Goal: Navigation & Orientation: Find specific page/section

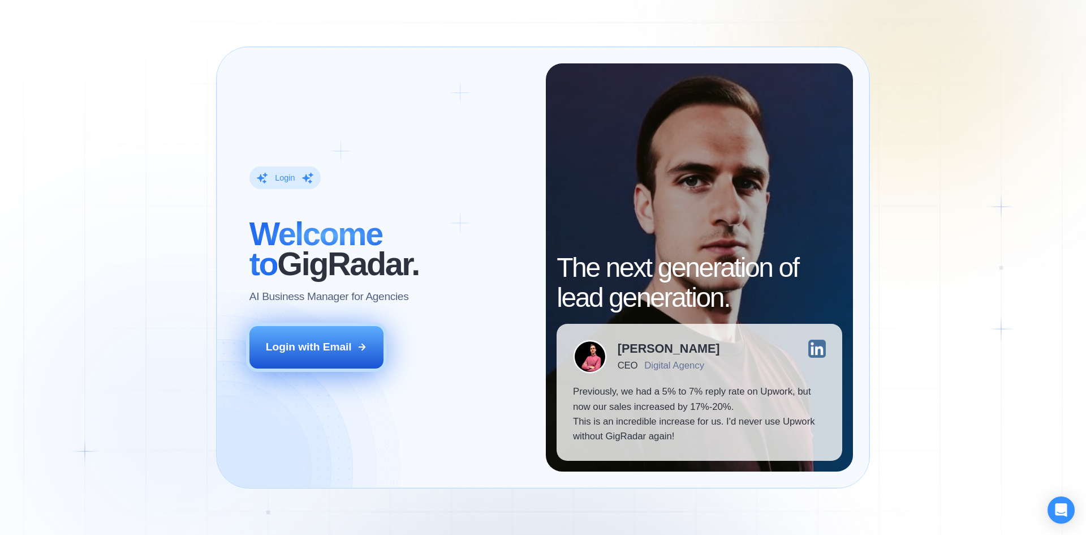
click at [349, 344] on div "Login with Email" at bounding box center [309, 347] width 86 height 15
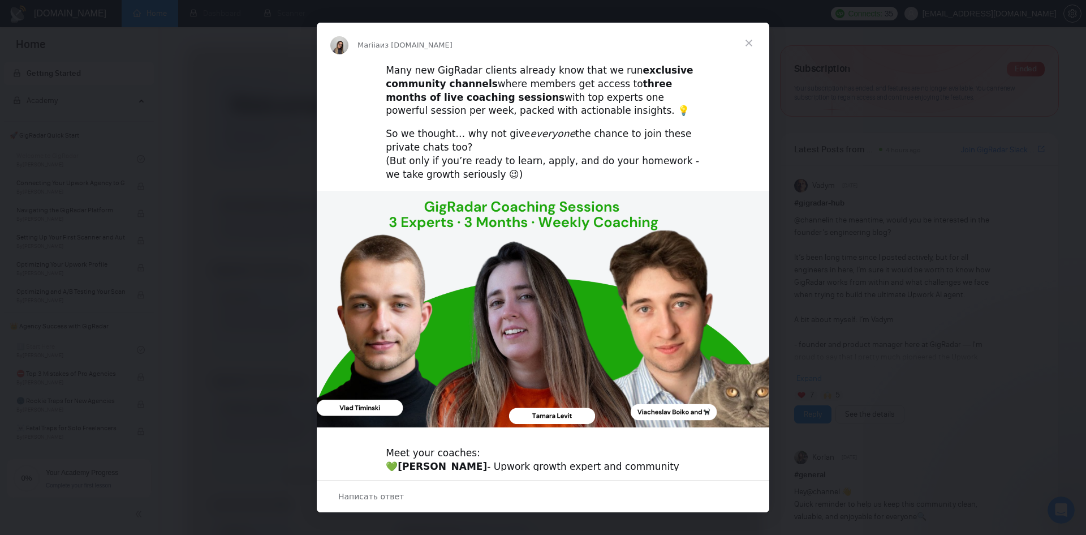
click at [539, 79] on div "Many new GigRadar clients already know that we run exclusive community channels…" at bounding box center [543, 91] width 315 height 54
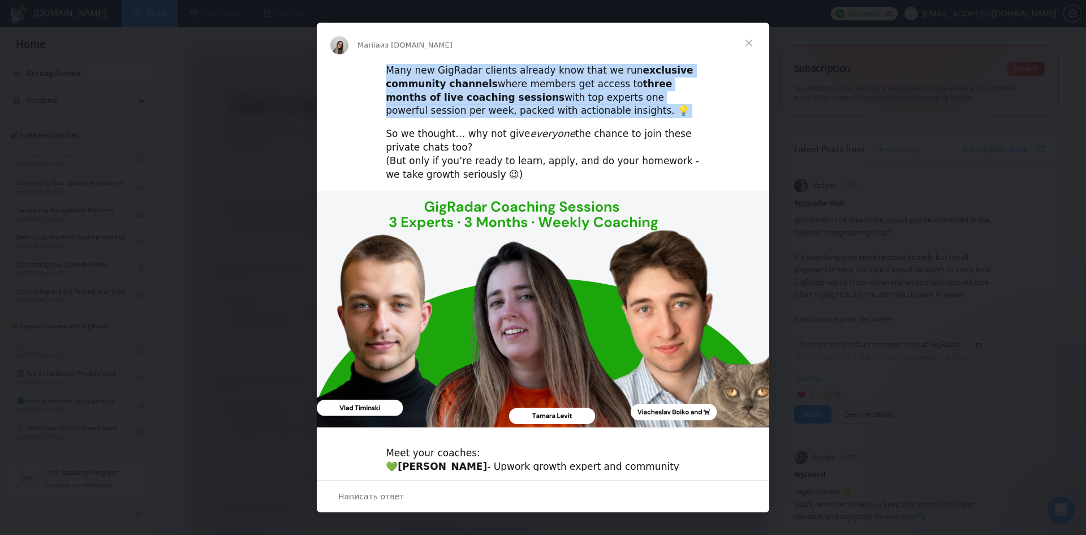
click at [539, 79] on div "Many new GigRadar clients already know that we run exclusive community channels…" at bounding box center [543, 91] width 315 height 54
click at [564, 87] on div "Many new GigRadar clients already know that we run exclusive community channels…" at bounding box center [543, 91] width 315 height 54
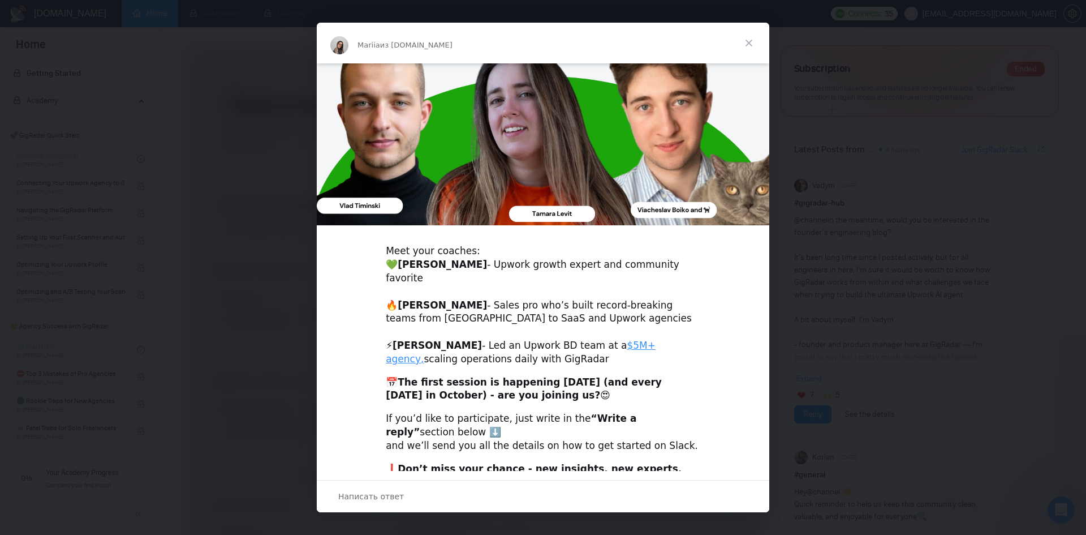
scroll to position [213, 0]
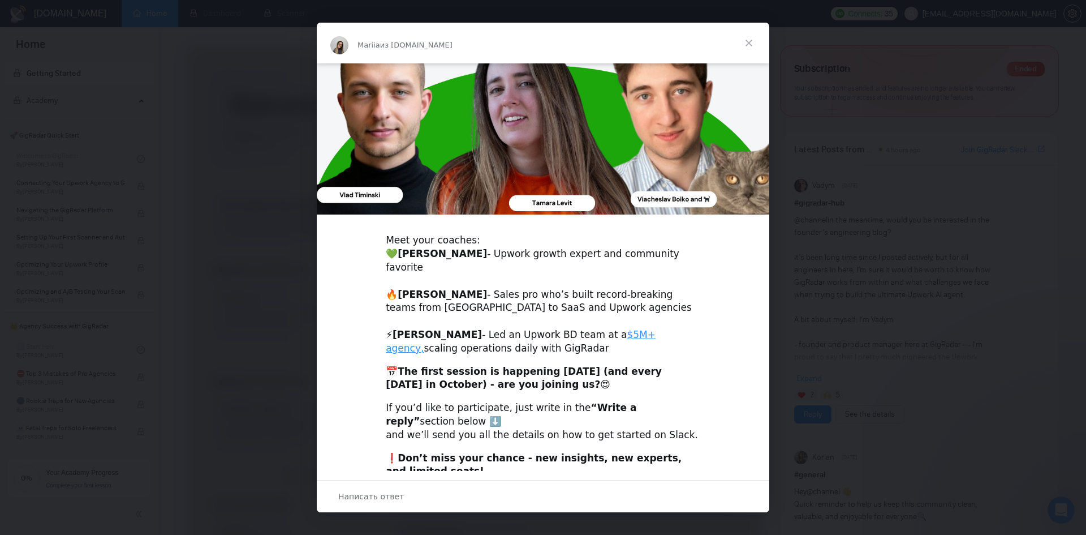
click at [463, 329] on div "Meet your coaches: 💚 Tamara Levit - Upwork growth expert and community favorite…" at bounding box center [543, 294] width 315 height 121
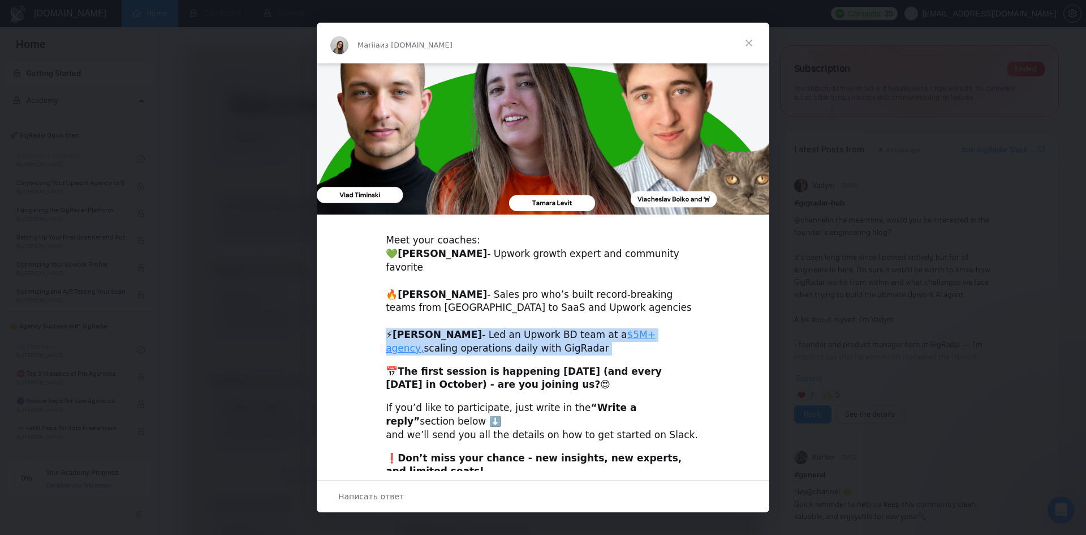
click at [463, 329] on div "Meet your coaches: 💚 Tamara Levit - Upwork growth expert and community favorite…" at bounding box center [543, 294] width 315 height 121
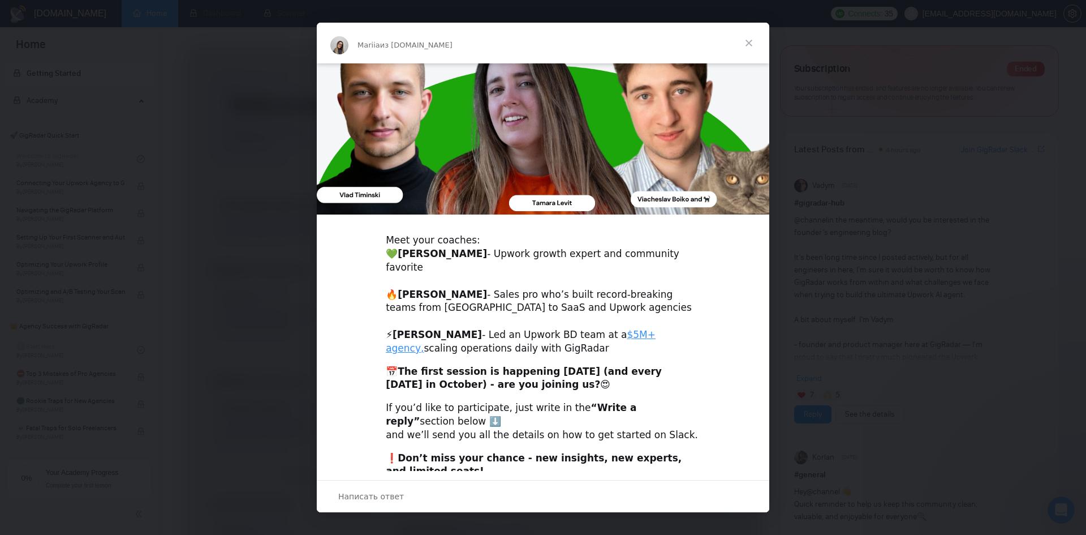
click at [464, 295] on div "Meet your coaches: 💚 Tamara Levit - Upwork growth expert and community favorite…" at bounding box center [543, 294] width 315 height 121
click at [615, 329] on link "$5M+ agency," at bounding box center [521, 341] width 270 height 25
drag, startPoint x: 547, startPoint y: 327, endPoint x: 547, endPoint y: 319, distance: 7.9
click at [547, 319] on div "Meet your coaches: 💚 Tamara Levit - Upwork growth expert and community favorite…" at bounding box center [543, 294] width 315 height 121
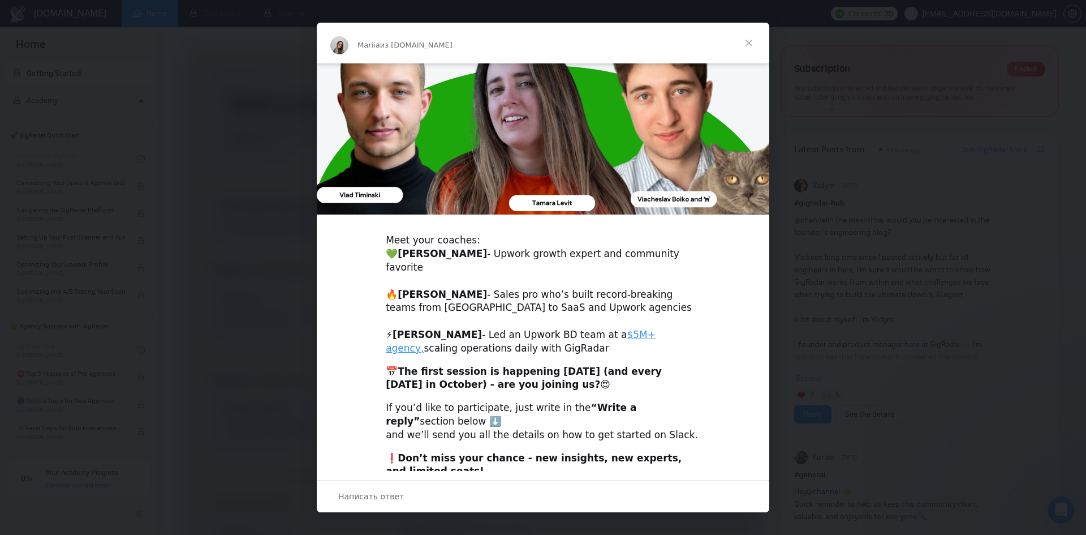
drag, startPoint x: 555, startPoint y: 331, endPoint x: 551, endPoint y: 323, distance: 8.6
click at [551, 323] on div "Meet your coaches: 💚 Tamara Levit - Upwork growth expert and community favorite…" at bounding box center [543, 294] width 315 height 121
drag, startPoint x: 553, startPoint y: 336, endPoint x: 544, endPoint y: 313, distance: 23.9
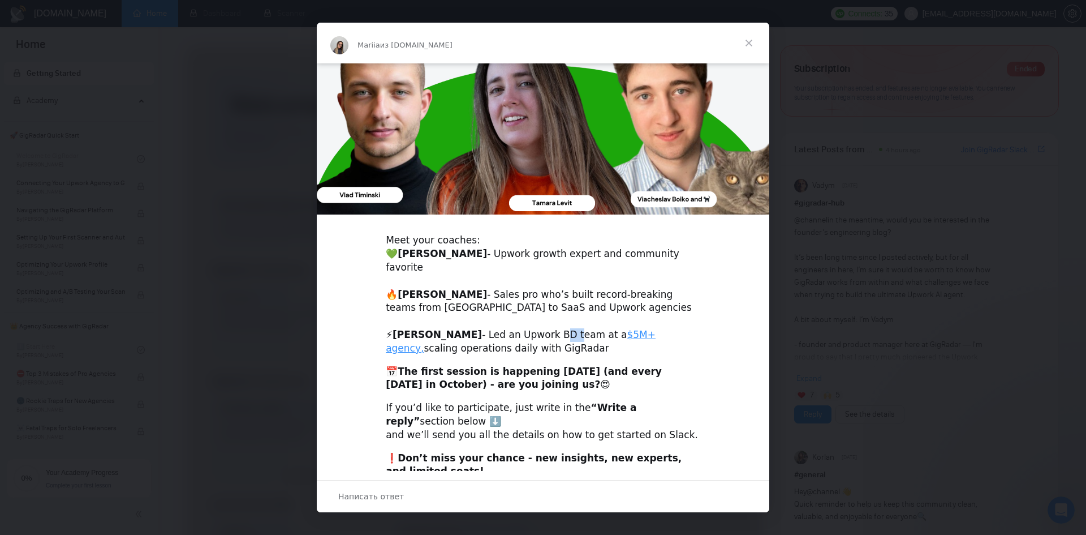
click at [544, 313] on div "Meet your coaches: 💚 Tamara Levit - Upwork growth expert and community favorite…" at bounding box center [543, 294] width 315 height 121
click at [543, 308] on div "Meet your coaches: 💚 Tamara Levit - Upwork growth expert and community favorite…" at bounding box center [543, 294] width 315 height 121
drag, startPoint x: 574, startPoint y: 286, endPoint x: 571, endPoint y: 274, distance: 12.2
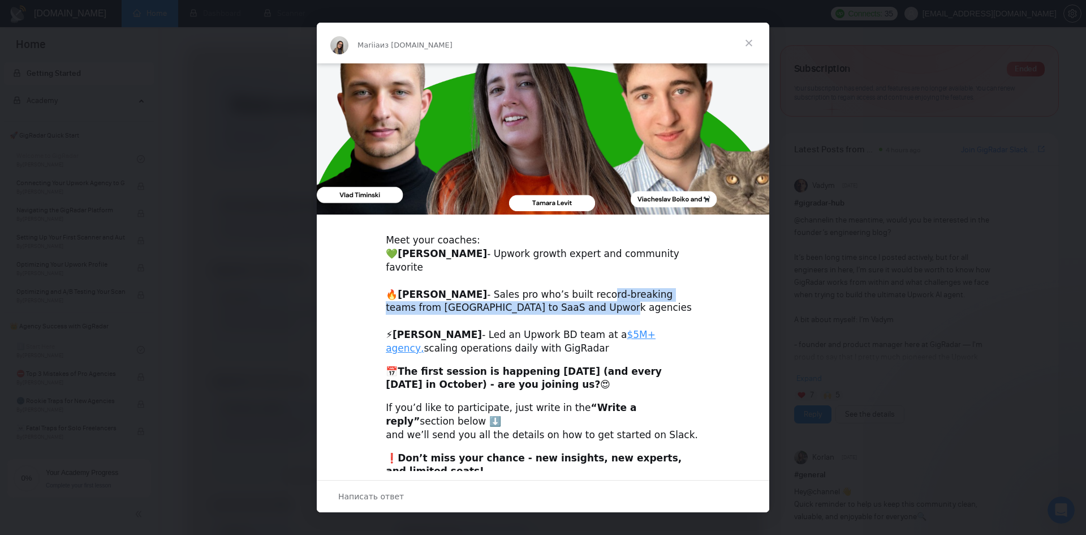
click at [571, 274] on div "Meet your coaches: 💚 Tamara Levit - Upwork growth expert and community favorite…" at bounding box center [543, 294] width 315 height 121
click at [566, 256] on div "Meet your coaches: 💚 Tamara Levit - Upwork growth expert and community favorite…" at bounding box center [543, 294] width 315 height 121
click at [518, 372] on div "📅 The first session is happening today (and every Thursday in October) - are yo…" at bounding box center [543, 378] width 315 height 27
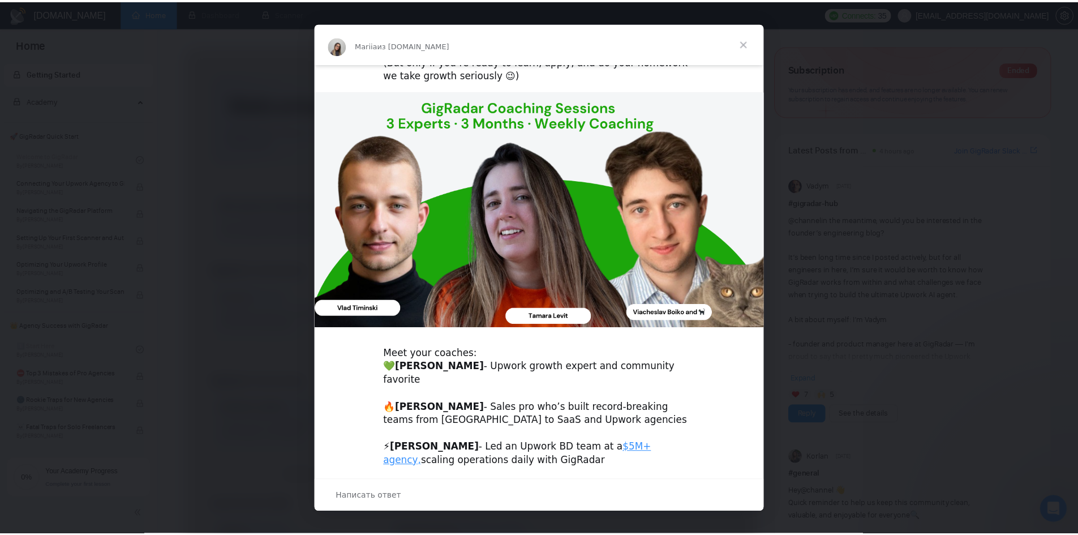
scroll to position [0, 0]
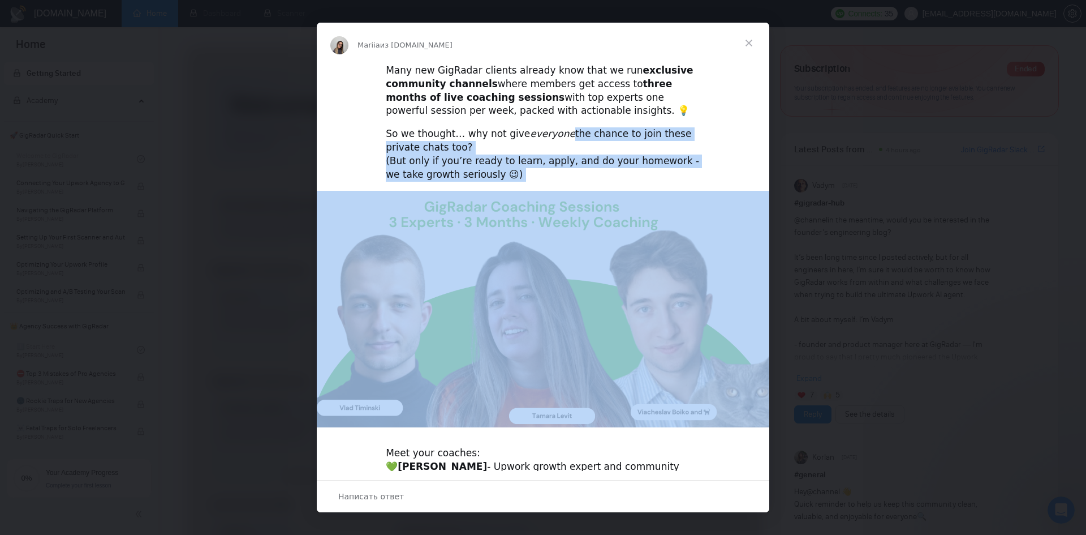
click at [489, 144] on div "Many new GigRadar clients already know that we run exclusive community channels…" at bounding box center [543, 381] width 453 height 637
click at [489, 144] on div "So we thought… why not give everyone the chance to join these private chats too…" at bounding box center [543, 154] width 315 height 54
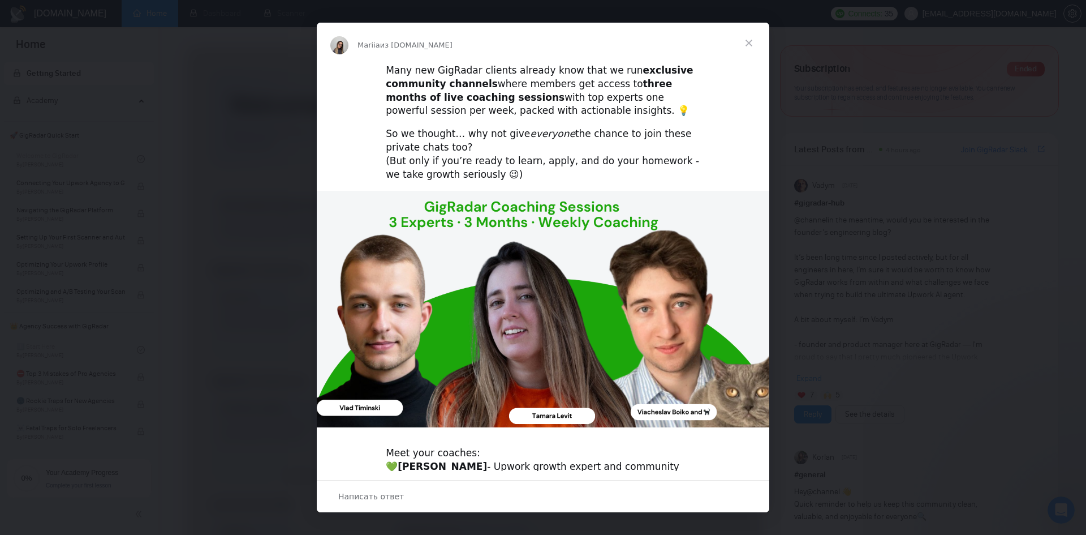
click at [488, 179] on div "So we thought… why not give everyone the chance to join these private chats too…" at bounding box center [543, 154] width 315 height 54
click at [757, 40] on span "Закрыть" at bounding box center [749, 43] width 41 height 41
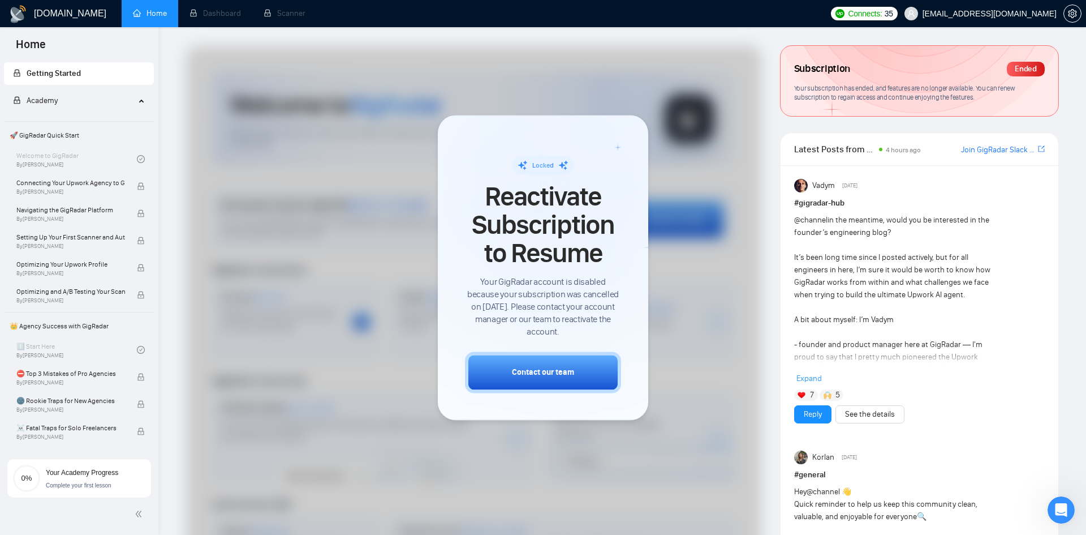
click at [878, 230] on div "@channel in the meantime, would you be interested in the founder’s engineering …" at bounding box center [894, 376] width 201 height 324
click at [942, 215] on div "@channel in the meantime, would you be interested in the founder’s engineering …" at bounding box center [894, 376] width 201 height 324
click at [1021, 70] on div "Ended" at bounding box center [1026, 69] width 38 height 15
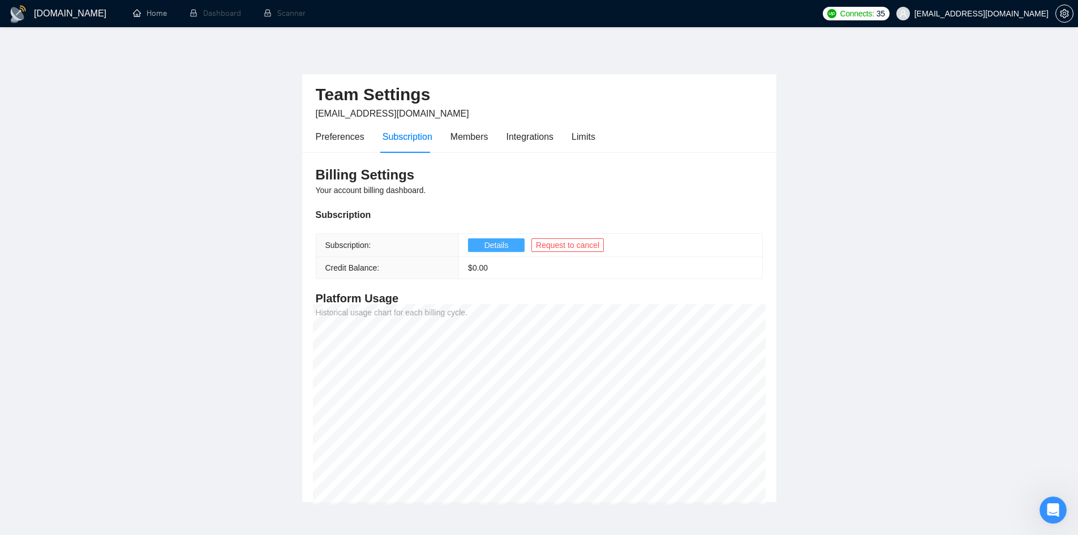
click at [484, 249] on span "Details" at bounding box center [496, 245] width 24 height 12
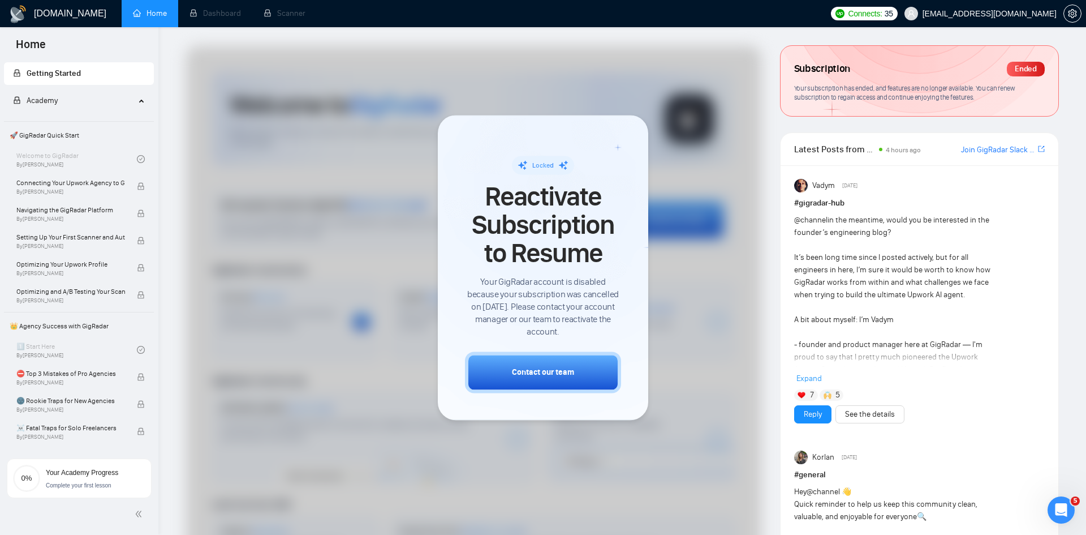
click at [882, 15] on span "Connects:" at bounding box center [865, 13] width 34 height 12
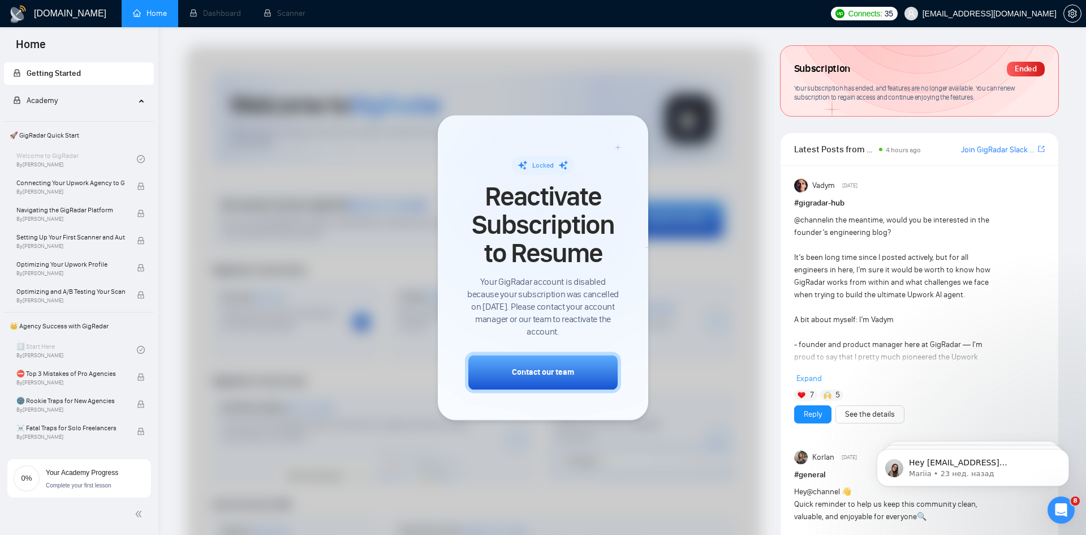
click at [969, 16] on span "portnovyury@gmail.com" at bounding box center [981, 13] width 166 height 36
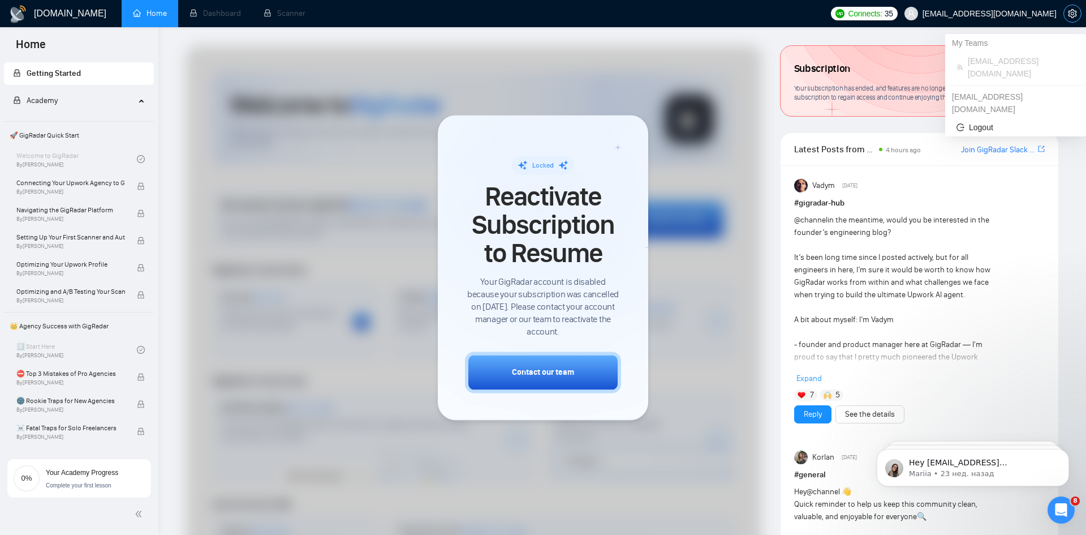
click at [1065, 14] on span "setting" at bounding box center [1072, 13] width 17 height 9
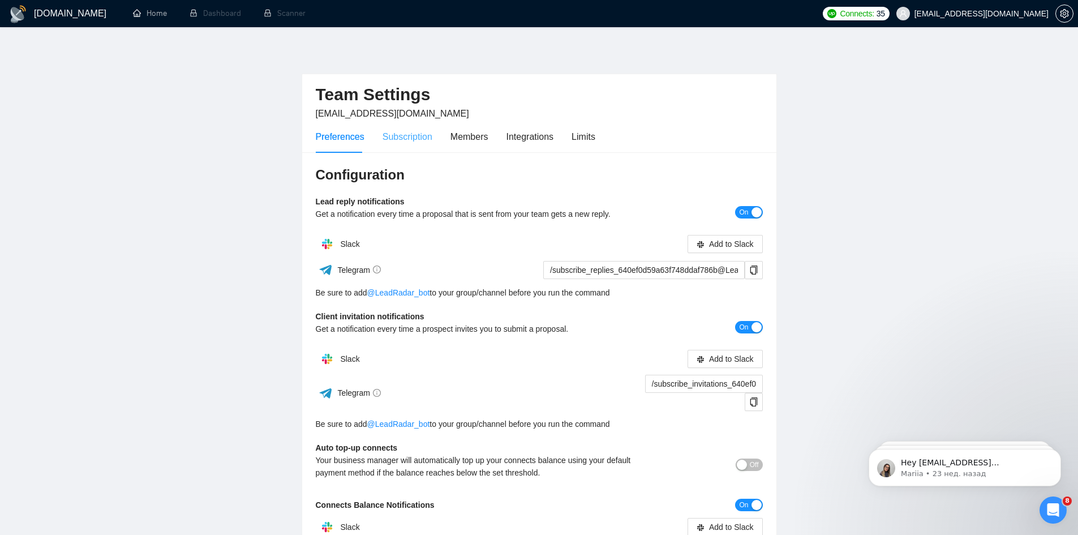
click at [413, 150] on div "Subscription" at bounding box center [408, 137] width 50 height 32
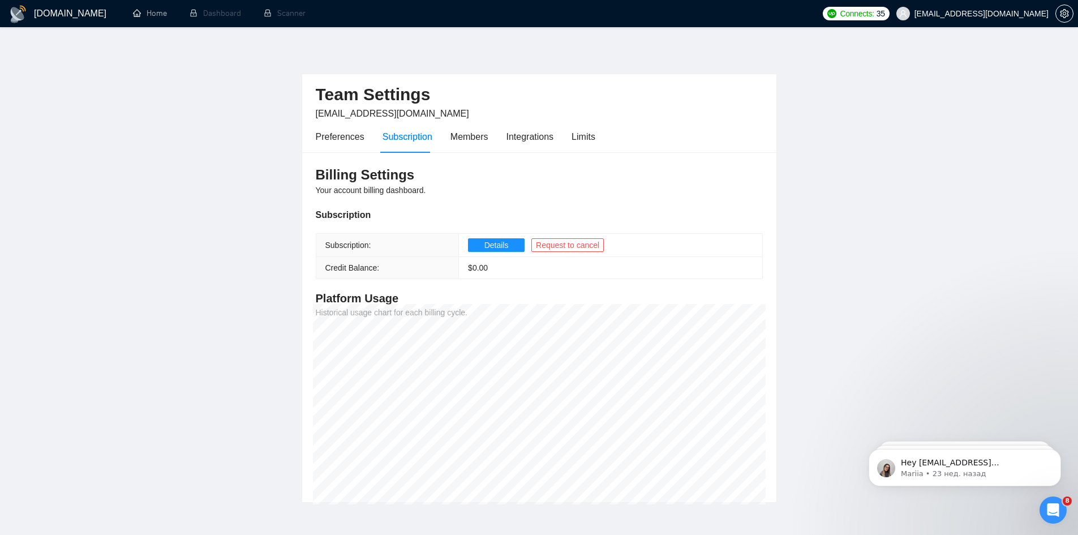
click at [37, 12] on h1 "GigRadar.io" at bounding box center [70, 13] width 72 height 27
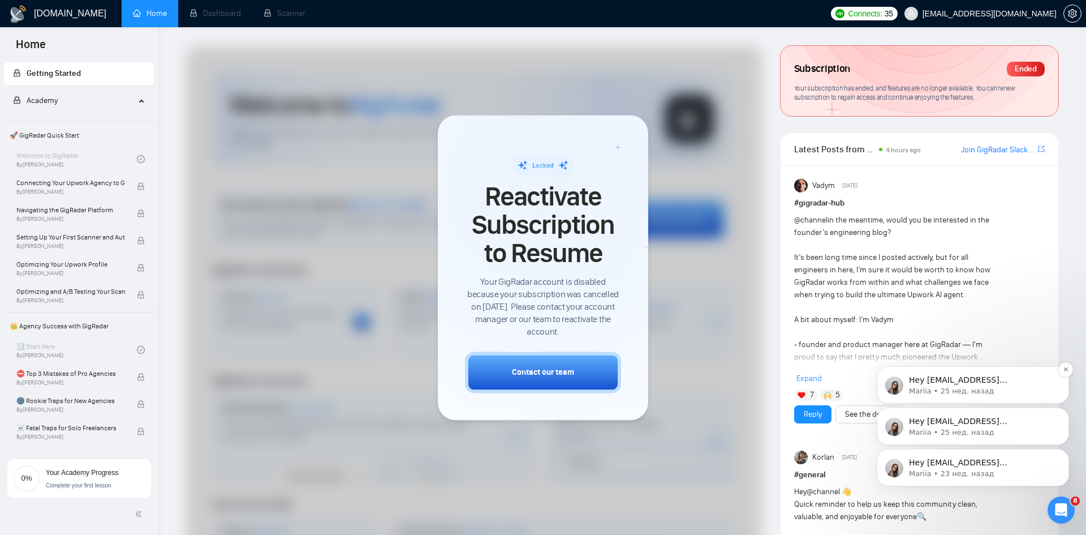
click at [955, 383] on span "Hey portnovyury@gmail.com, Looks like your Upwork agency Portnov Agency ran out…" at bounding box center [981, 452] width 145 height 155
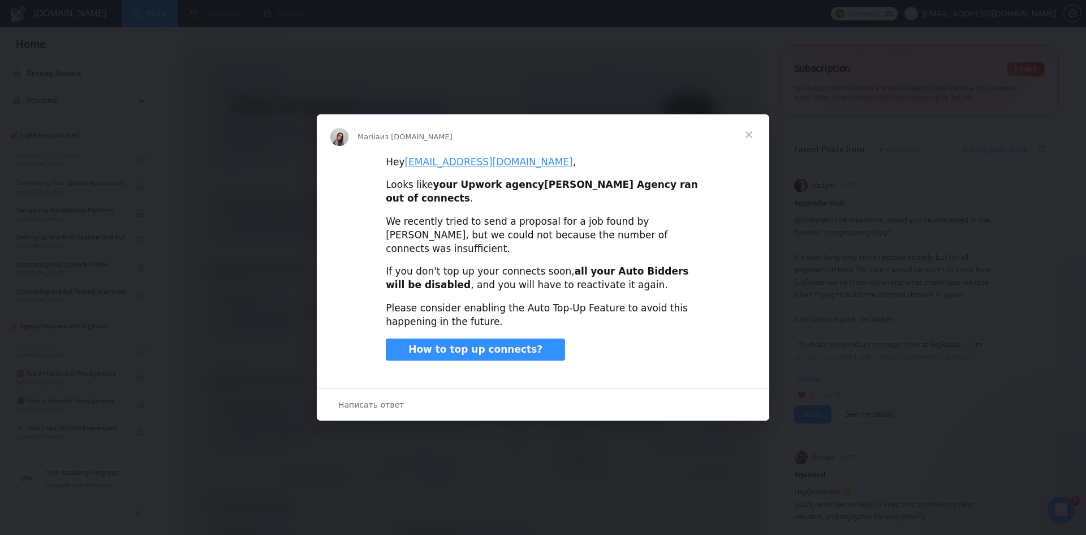
click at [745, 147] on span "Закрыть" at bounding box center [749, 134] width 41 height 41
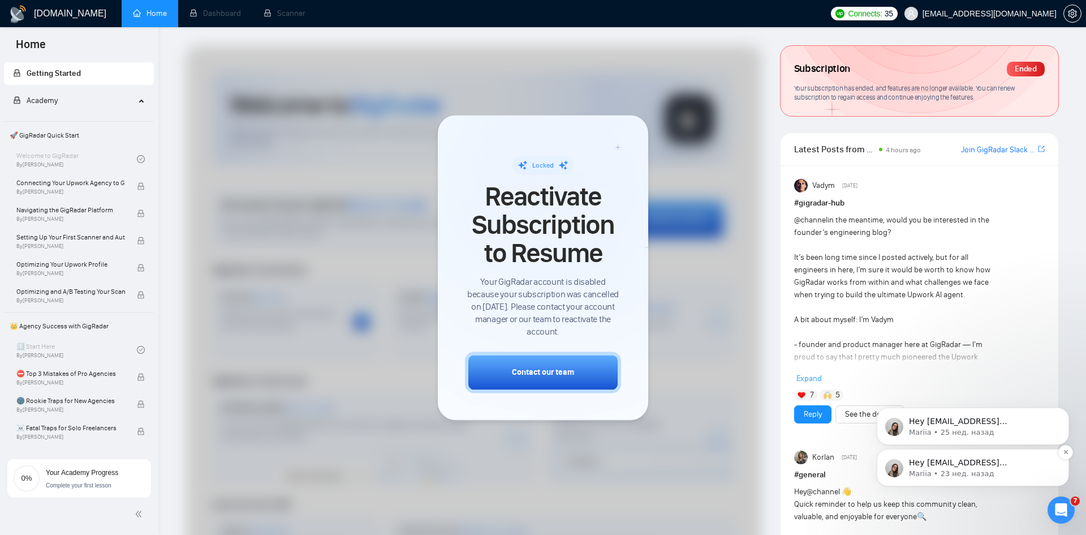
click at [946, 451] on div "Hey portnovyury@gmail.com, Looks like your Upwork agency Portnov Agency ran out…" at bounding box center [973, 467] width 192 height 37
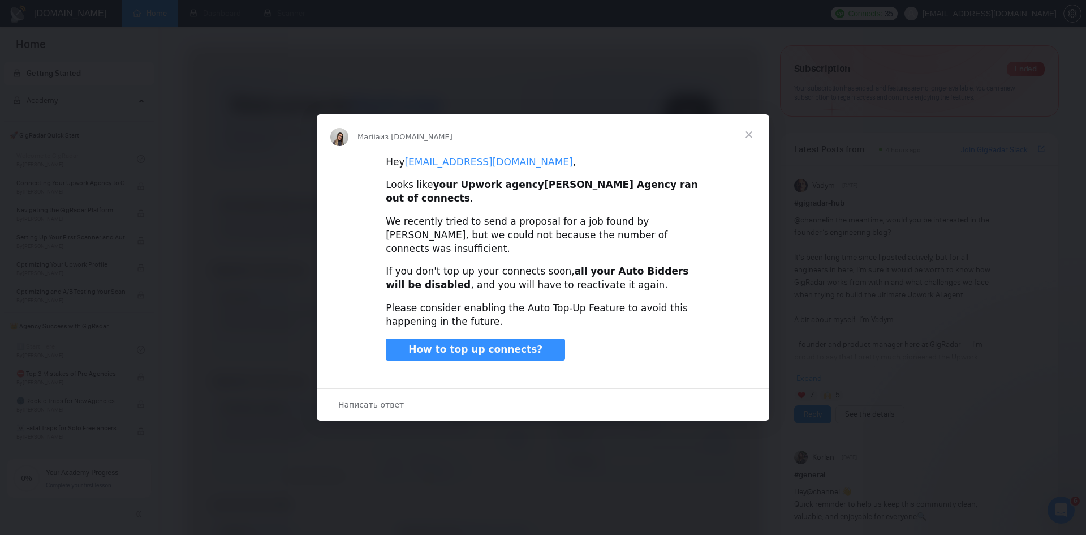
click at [752, 143] on span "Закрыть" at bounding box center [749, 134] width 41 height 41
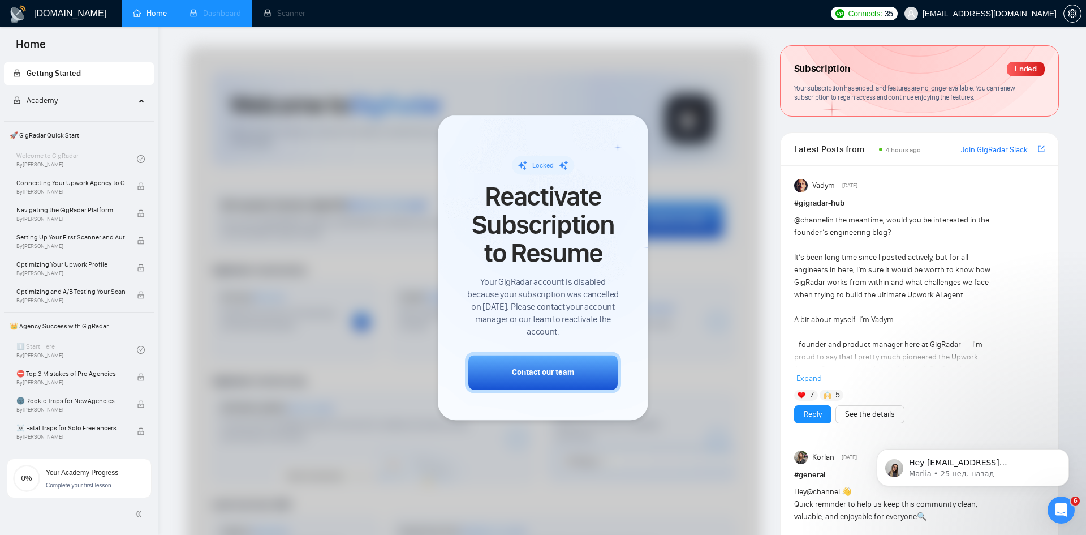
click at [215, 16] on li "Dashboard" at bounding box center [215, 13] width 74 height 27
